Goal: Information Seeking & Learning: Learn about a topic

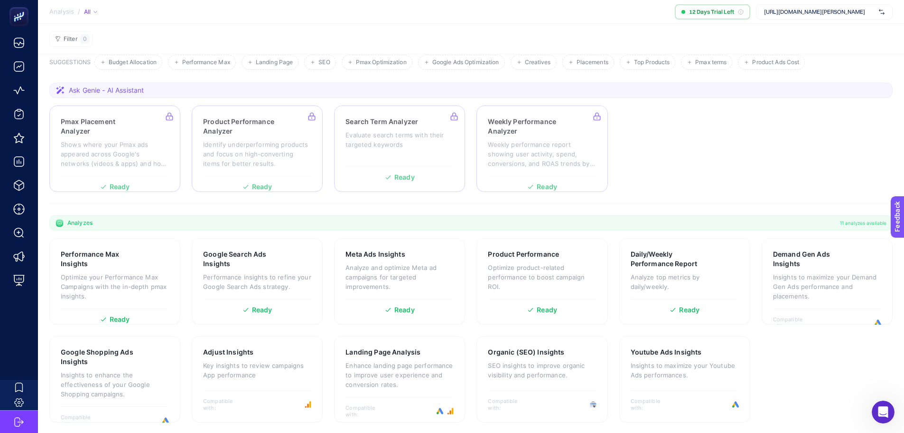
scroll to position [56, 0]
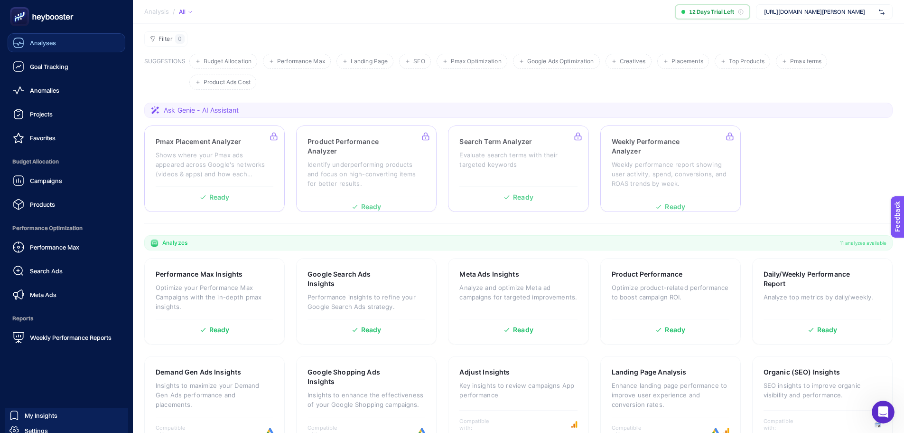
click at [33, 50] on link "Analyses" at bounding box center [67, 42] width 118 height 19
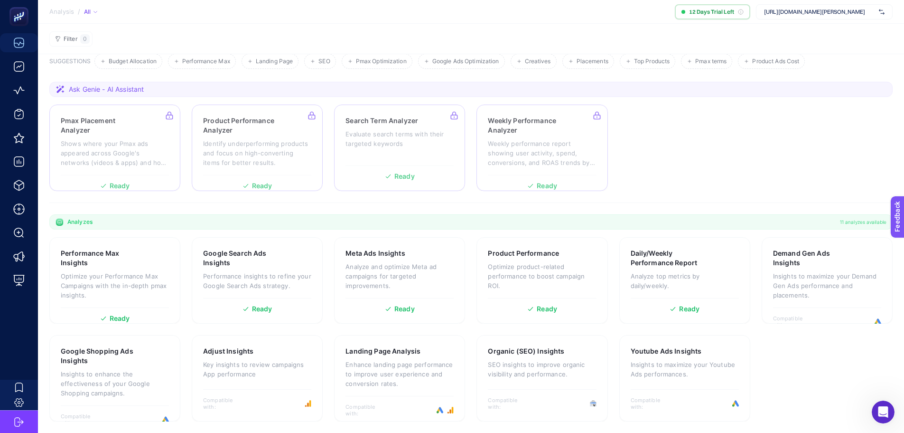
scroll to position [9, 0]
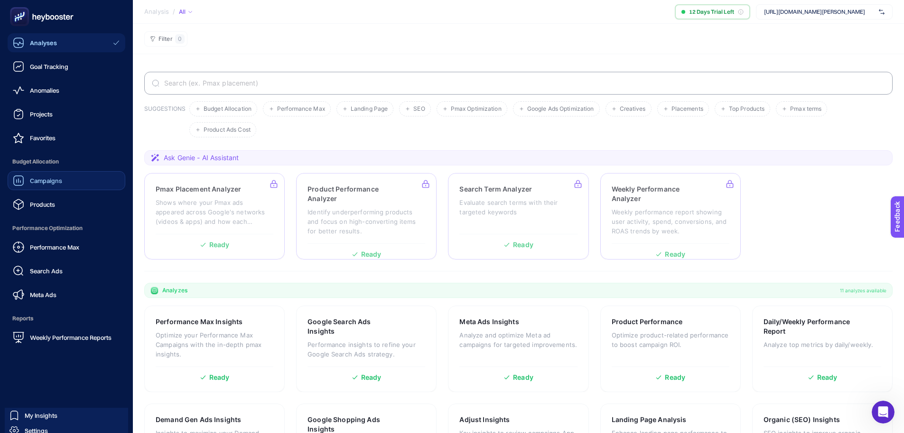
click at [71, 184] on link "Campaigns" at bounding box center [67, 180] width 118 height 19
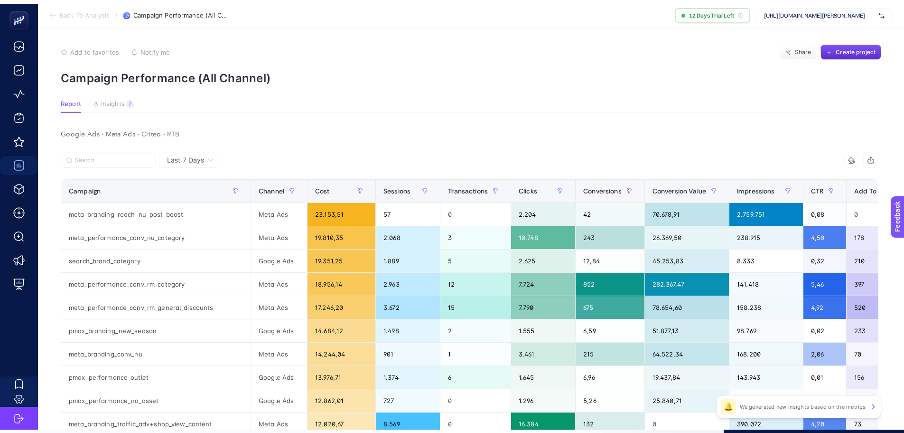
scroll to position [4, 0]
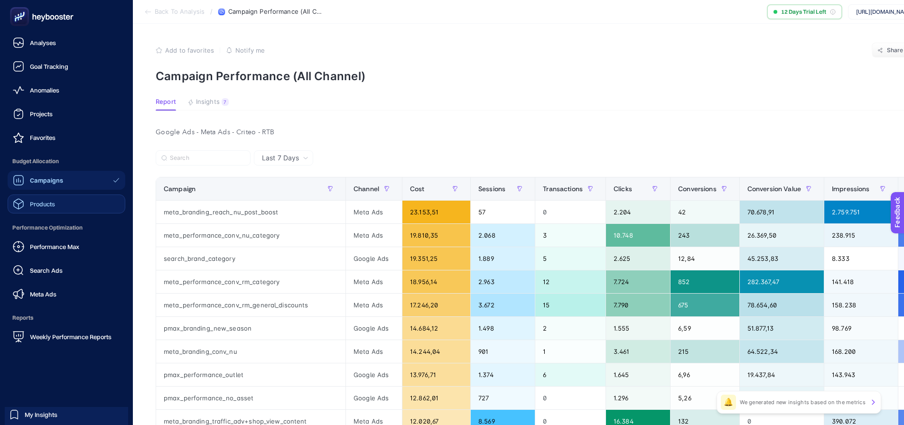
click at [40, 207] on span "Products" at bounding box center [42, 204] width 25 height 8
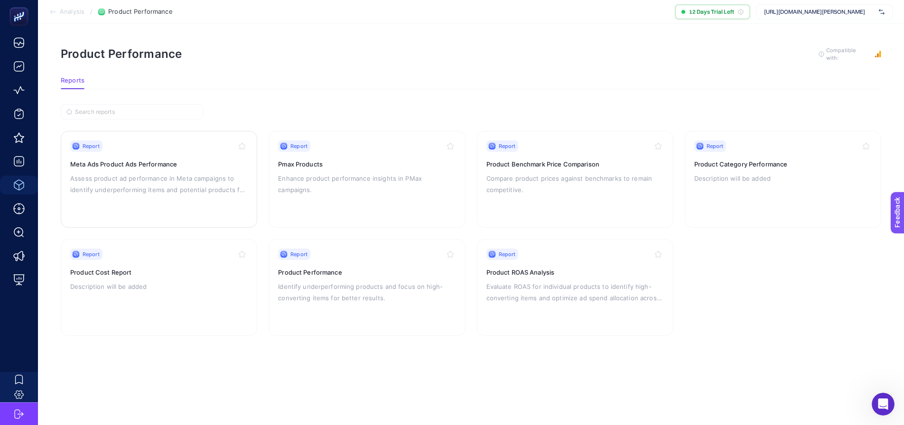
click at [186, 179] on p "Assess product ad performance in Meta campaigns to identify underperforming ite…" at bounding box center [159, 184] width 178 height 23
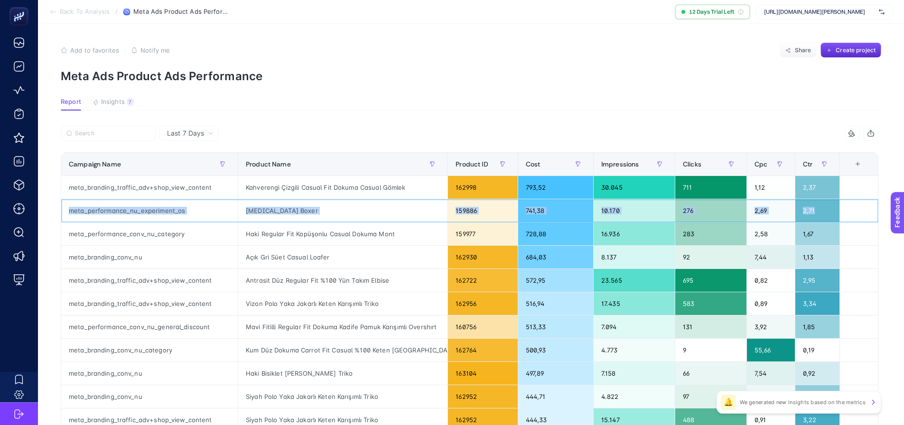
drag, startPoint x: 67, startPoint y: 210, endPoint x: 840, endPoint y: 207, distance: 773.4
click at [840, 292] on tr "meta_performance_nu_experiment_os Beyaz Boxer 159886 741,38 10.170 276 2,69 2,71" at bounding box center [470, 303] width 818 height 23
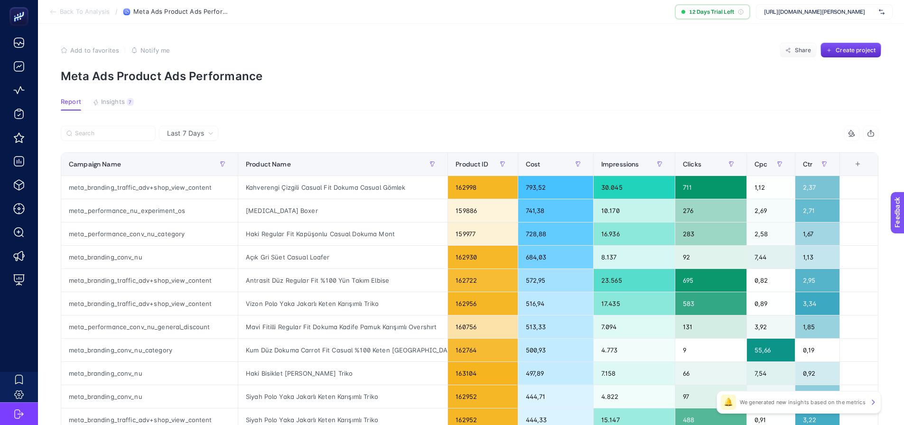
click at [714, 113] on article "Add to favorites false Notify me Share Create project Meta Ads Product Ads Perf…" at bounding box center [471, 395] width 866 height 742
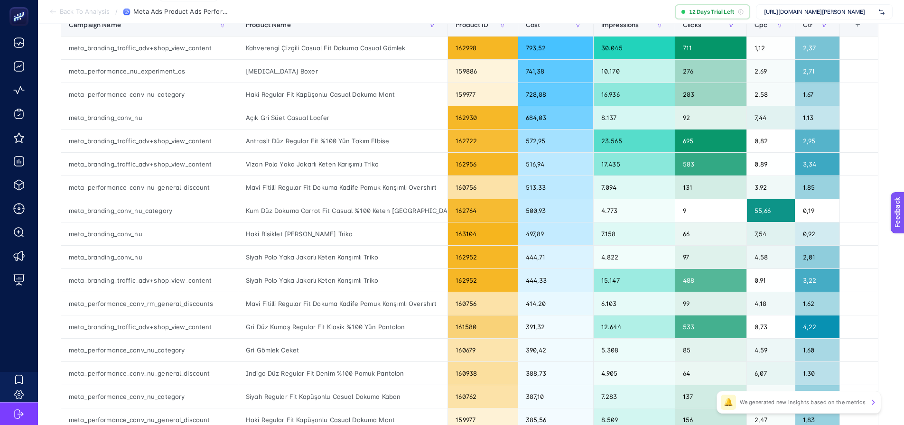
scroll to position [146, 0]
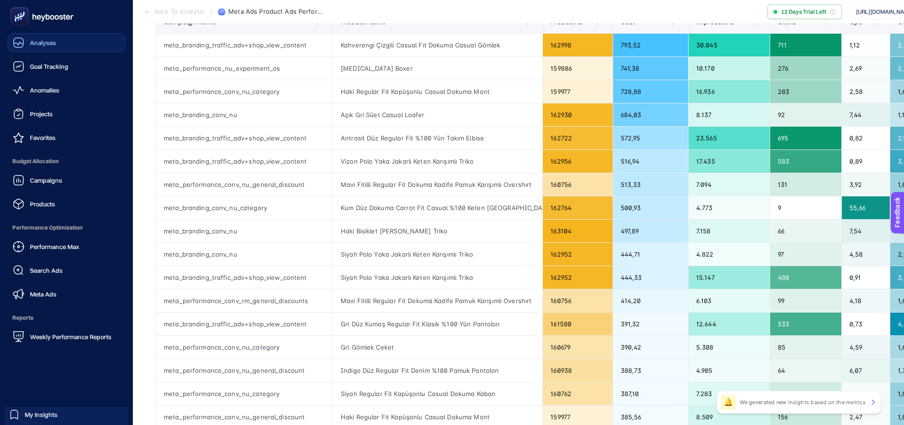
click at [33, 39] on span "Analyses" at bounding box center [43, 43] width 26 height 8
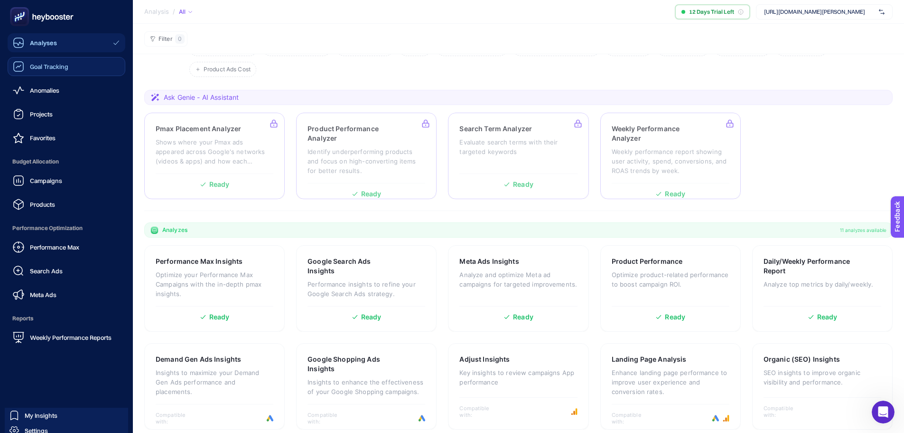
scroll to position [9, 0]
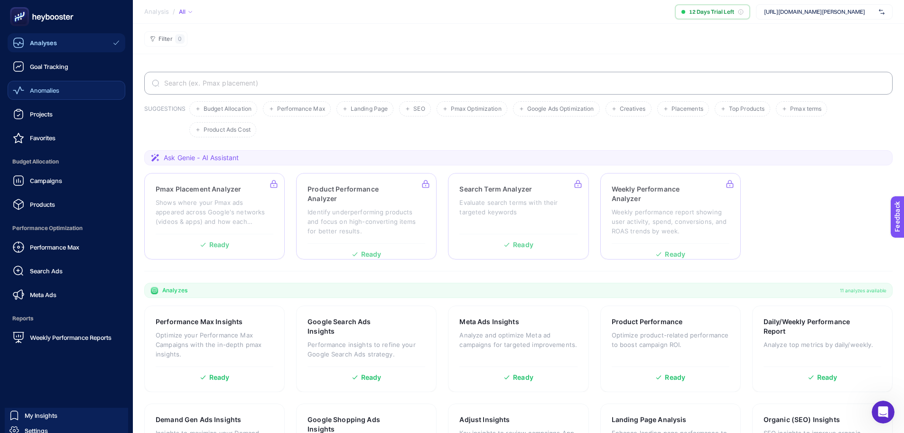
click at [80, 83] on link "Anomalies" at bounding box center [67, 90] width 118 height 19
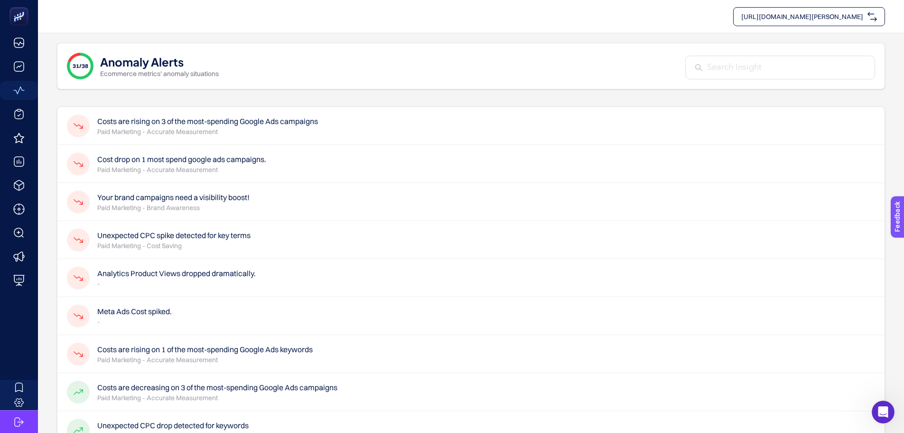
click at [255, 136] on p "Paid Marketing - Accurate Measurement" at bounding box center [207, 131] width 221 height 9
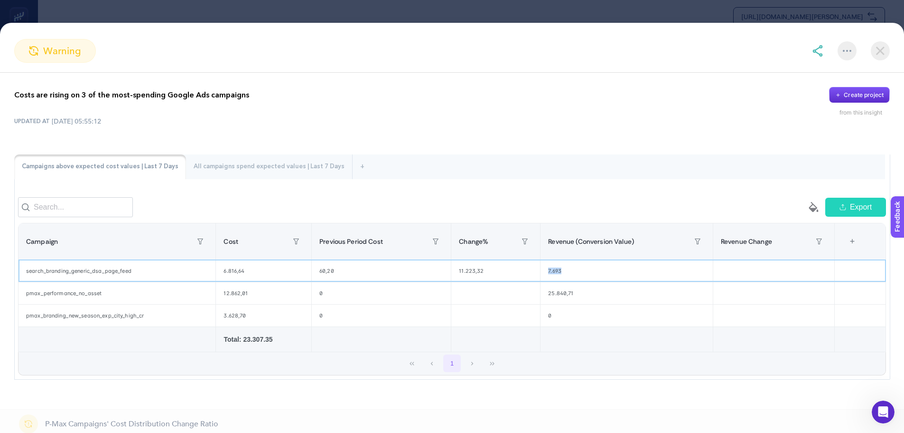
drag, startPoint x: 539, startPoint y: 279, endPoint x: 586, endPoint y: 273, distance: 47.3
click at [586, 273] on div "7.693" at bounding box center [627, 271] width 172 height 22
click at [575, 201] on div "empty paint-bucket-solid Export Campaign Cost Previous Period Cost Change% Reve…" at bounding box center [452, 286] width 876 height 186
click at [639, 16] on section "warning Costs are rising on 3 of the most-spending Google Ads campaigns Create …" at bounding box center [452, 216] width 904 height 433
